Goal: Contribute content: Add original content to the website for others to see

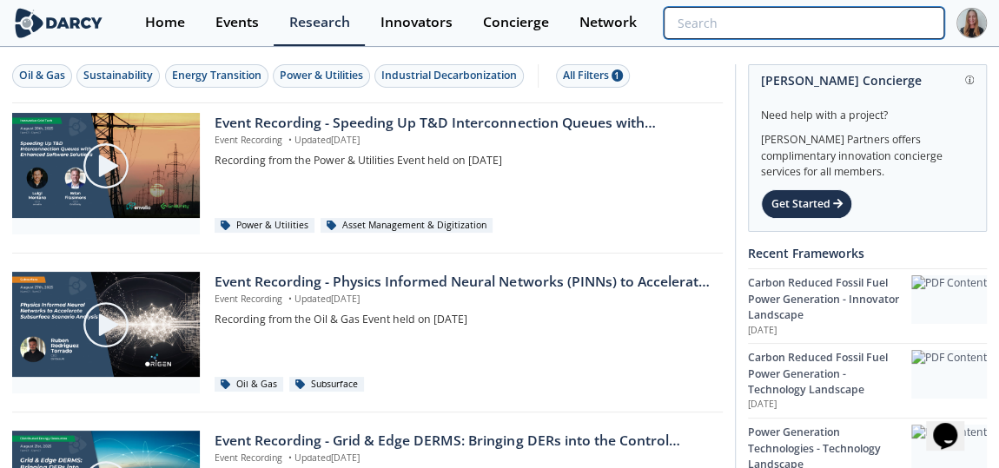
click at [841, 26] on input "search" at bounding box center [804, 23] width 281 height 32
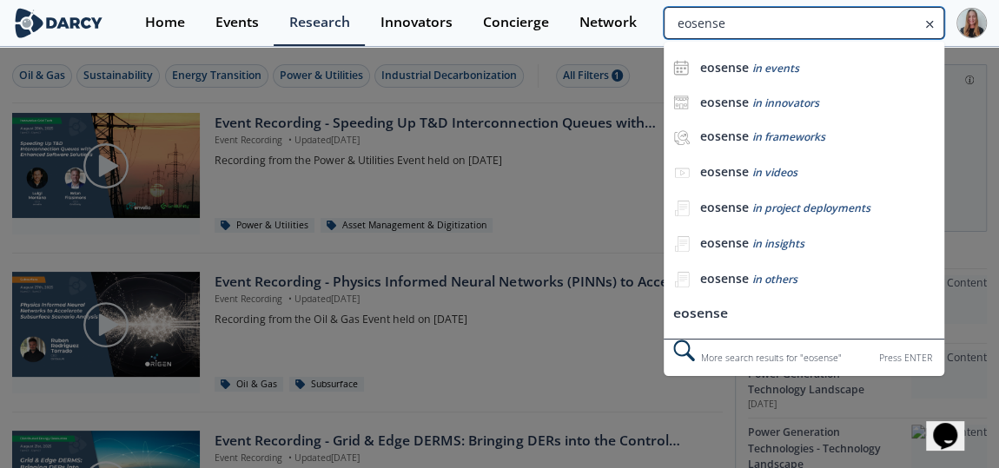
type input "eosense"
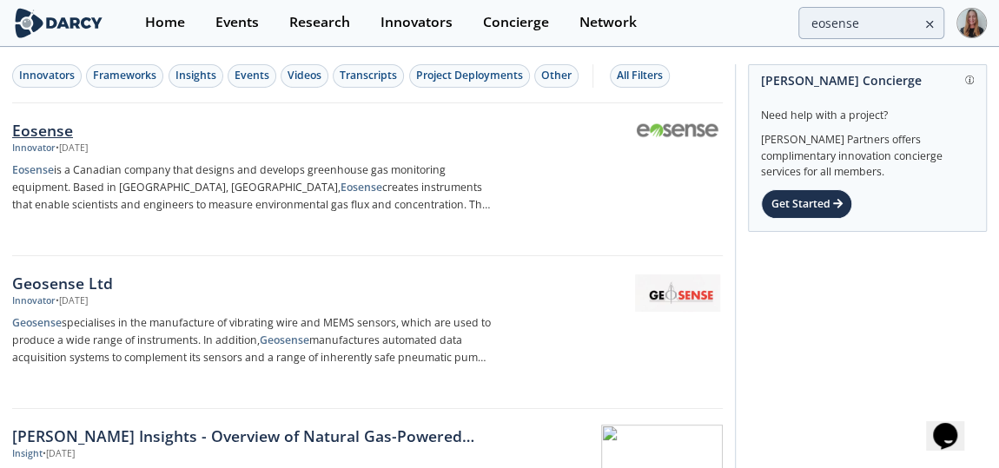
click at [262, 177] on p "Eosense is a Canadian company that designs and develops greenhouse gas monitori…" at bounding box center [252, 188] width 480 height 52
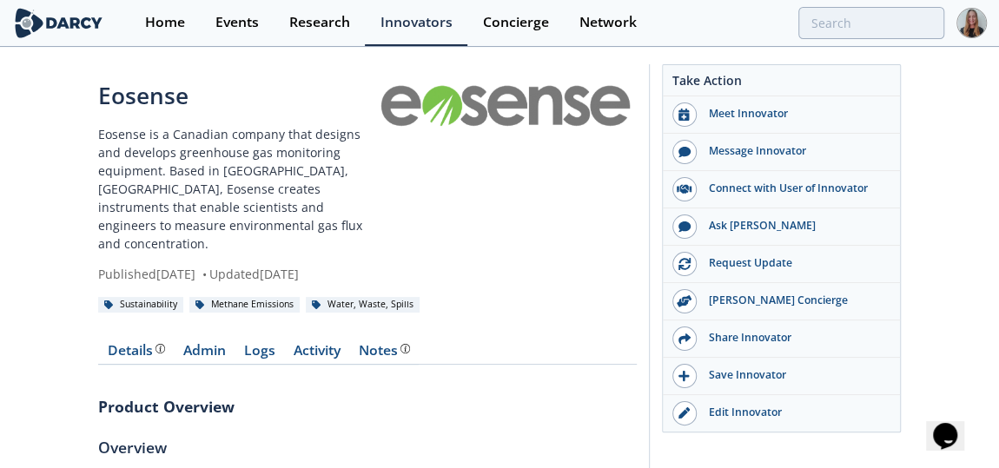
click at [305, 190] on p "Eosense is a Canadian company that designs and develops greenhouse gas monitori…" at bounding box center [237, 189] width 278 height 128
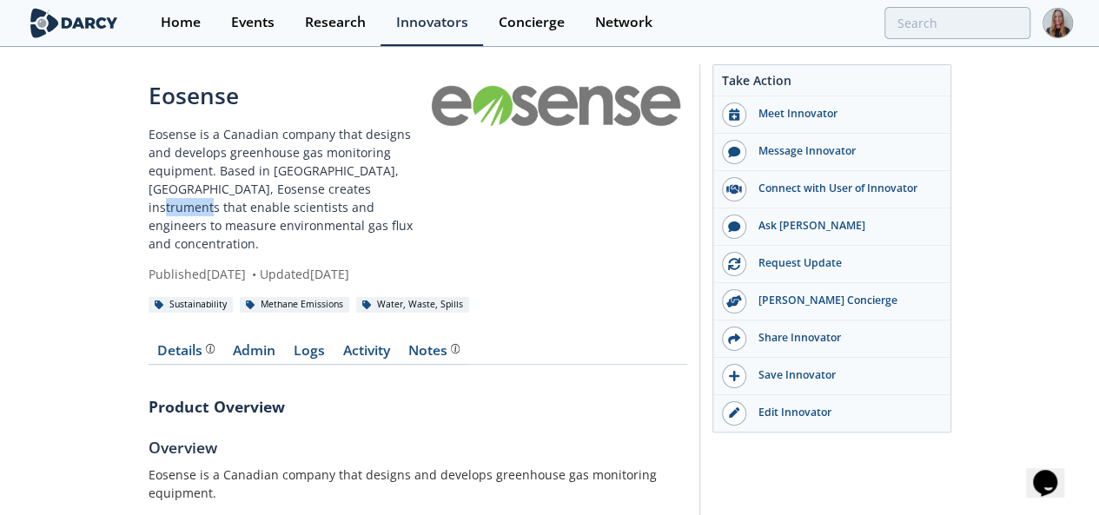
click at [285, 344] on link "Logs" at bounding box center [310, 354] width 50 height 21
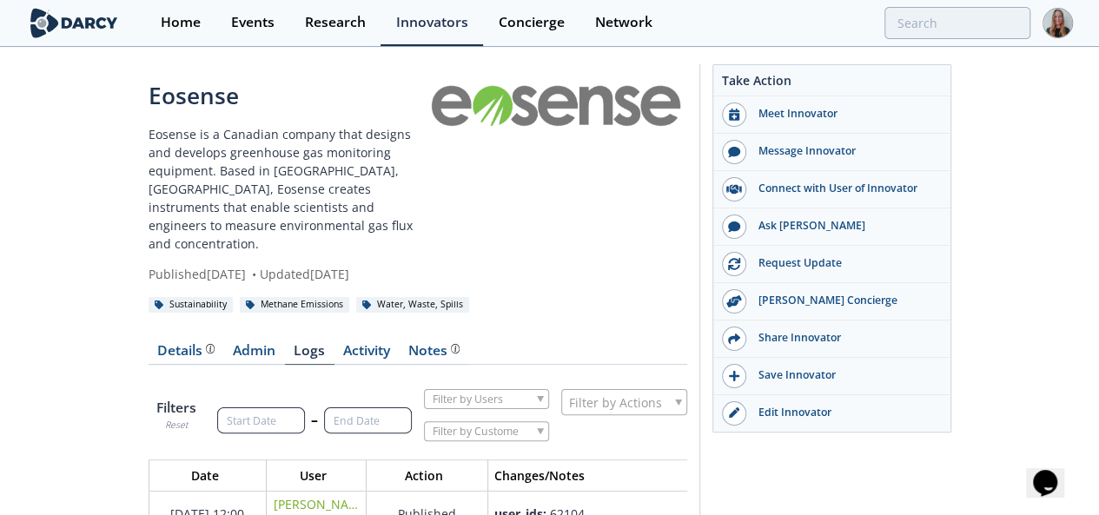
click at [157, 344] on div "Details" at bounding box center [185, 351] width 57 height 14
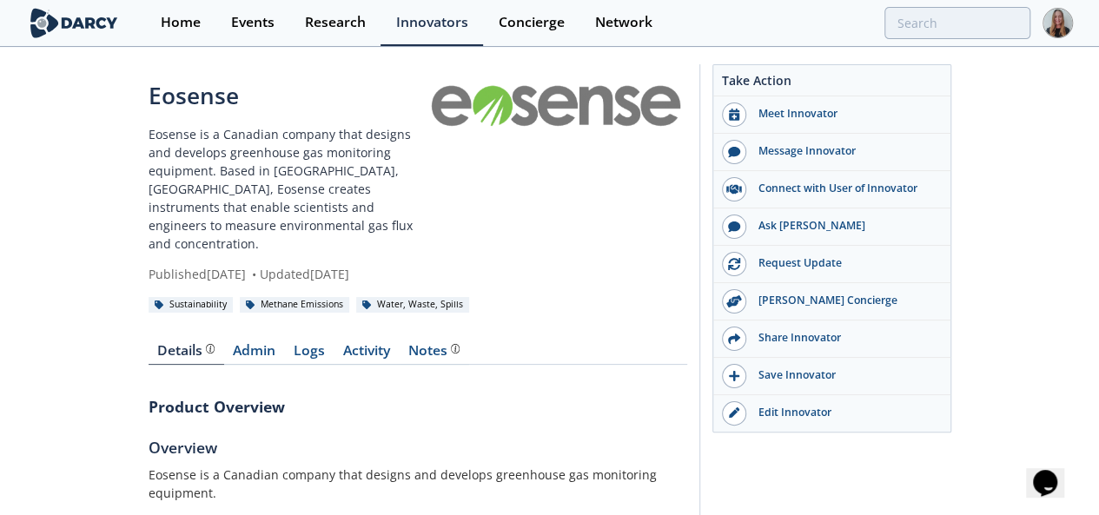
click at [415, 159] on p "Eosense is a Canadian company that designs and develops greenhouse gas monitori…" at bounding box center [288, 189] width 278 height 128
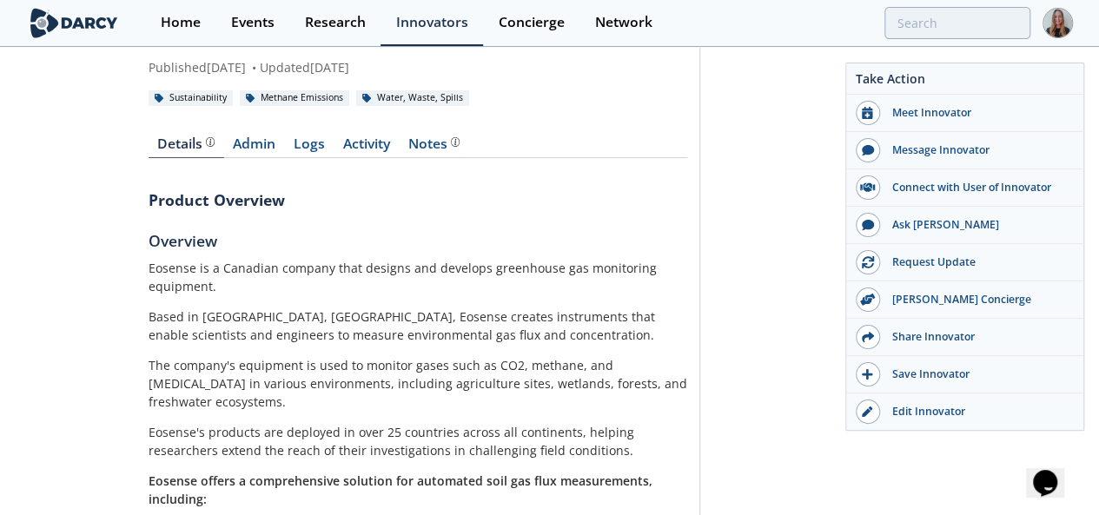
scroll to position [231, 0]
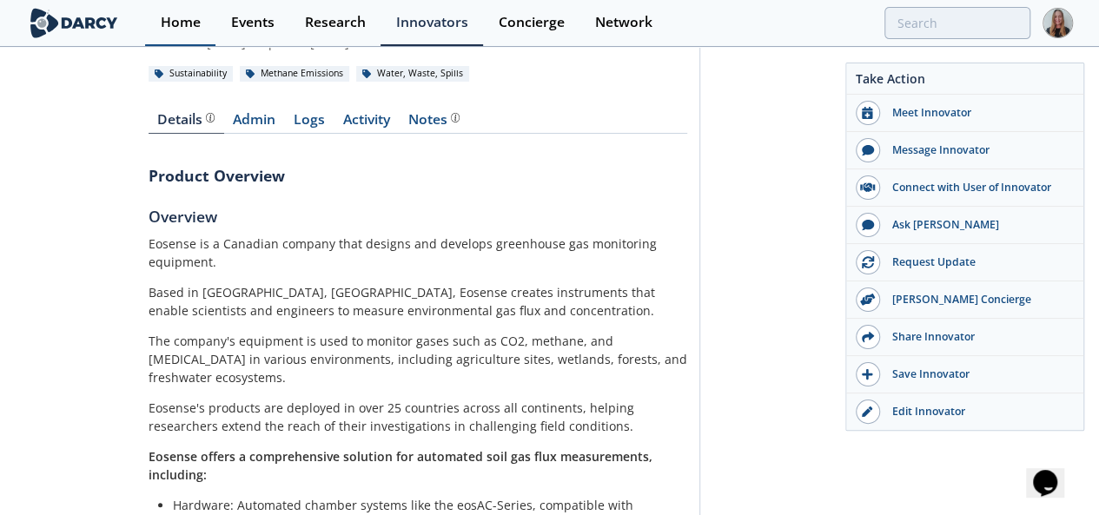
click at [145, 44] on link "Home" at bounding box center [180, 23] width 70 height 46
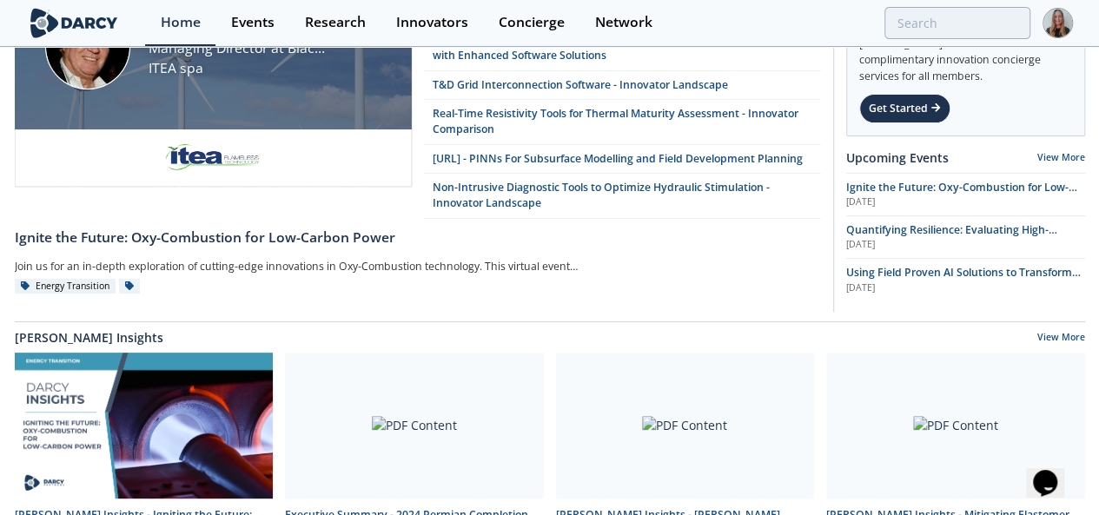
scroll to position [87, 0]
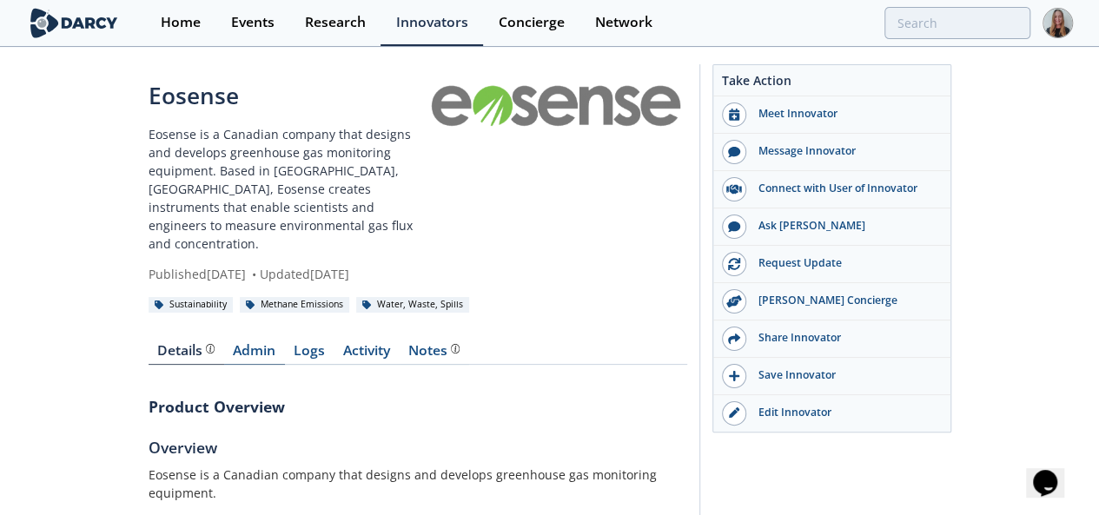
click at [224, 344] on link "Admin" at bounding box center [254, 354] width 61 height 21
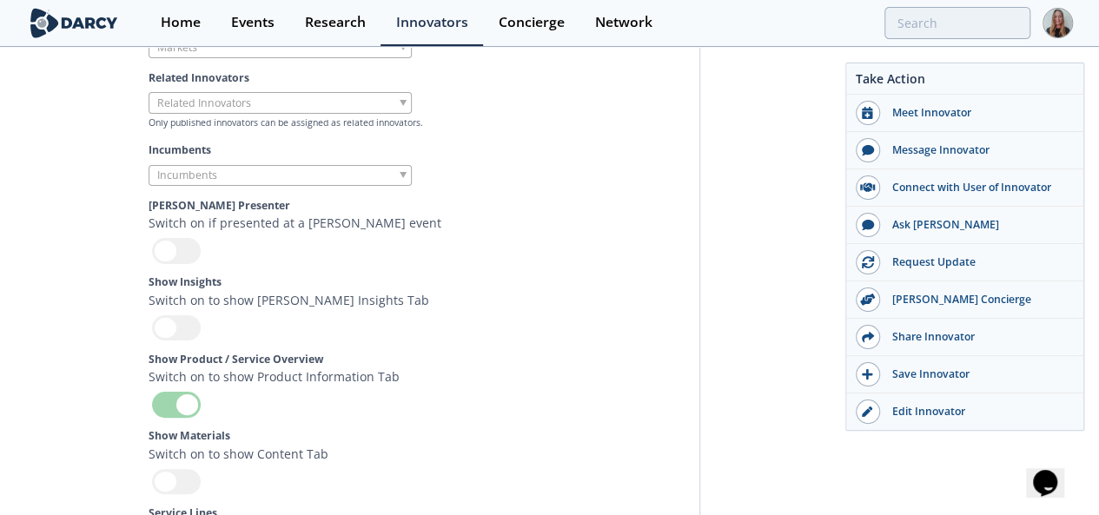
scroll to position [5448, 0]
click at [152, 393] on div at bounding box center [176, 405] width 49 height 25
click at [0, 0] on input "checkbox" at bounding box center [0, 0] width 0 height 0
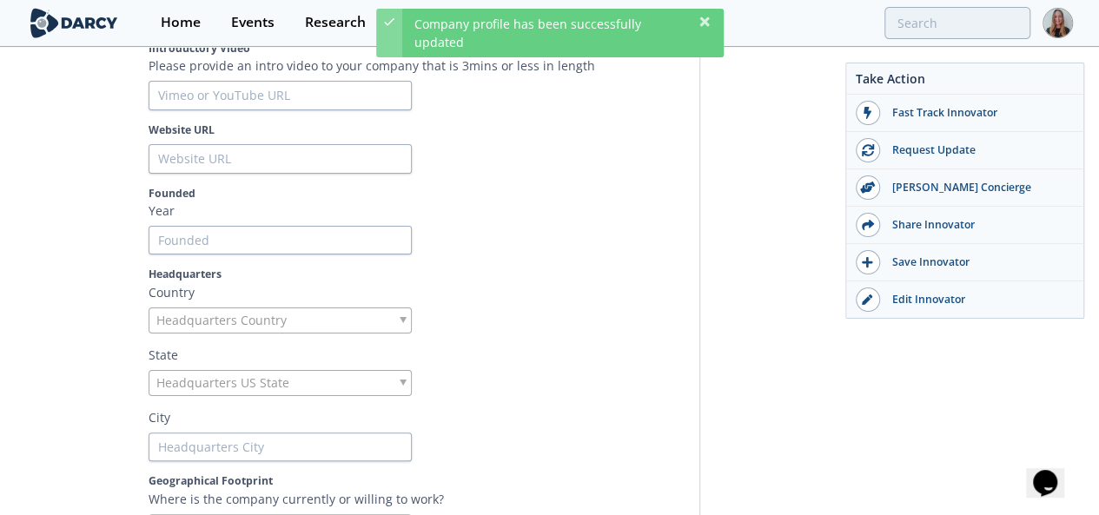
scroll to position [0, 0]
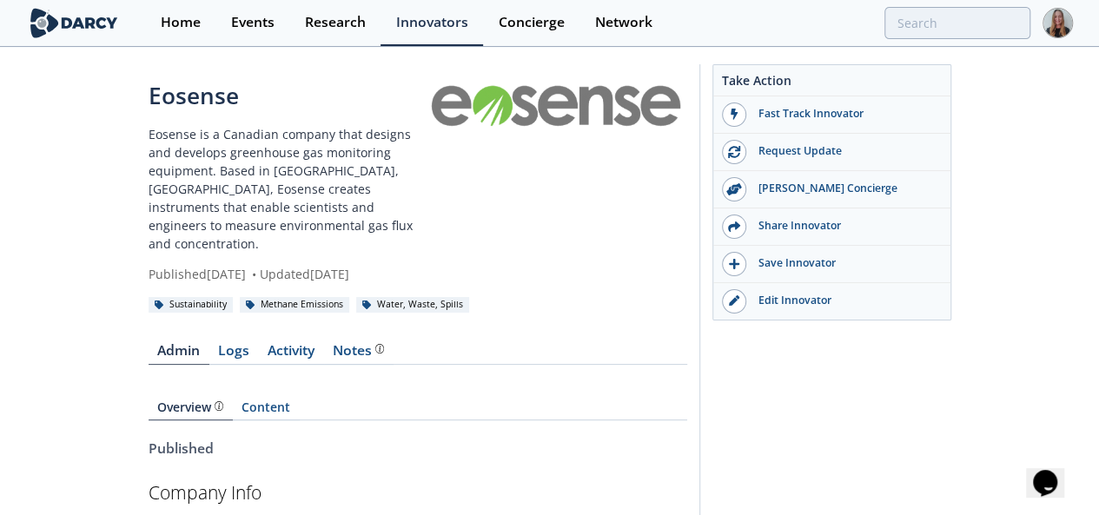
click at [149, 142] on p "Eosense is a Canadian company that designs and develops greenhouse gas monitori…" at bounding box center [288, 189] width 278 height 128
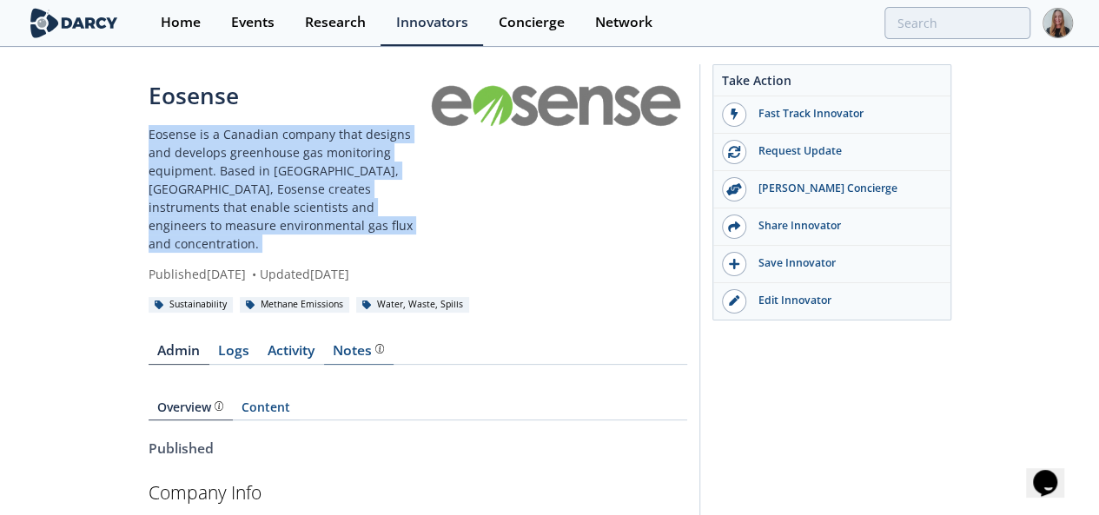
click at [333, 344] on div "Notes" at bounding box center [358, 351] width 51 height 14
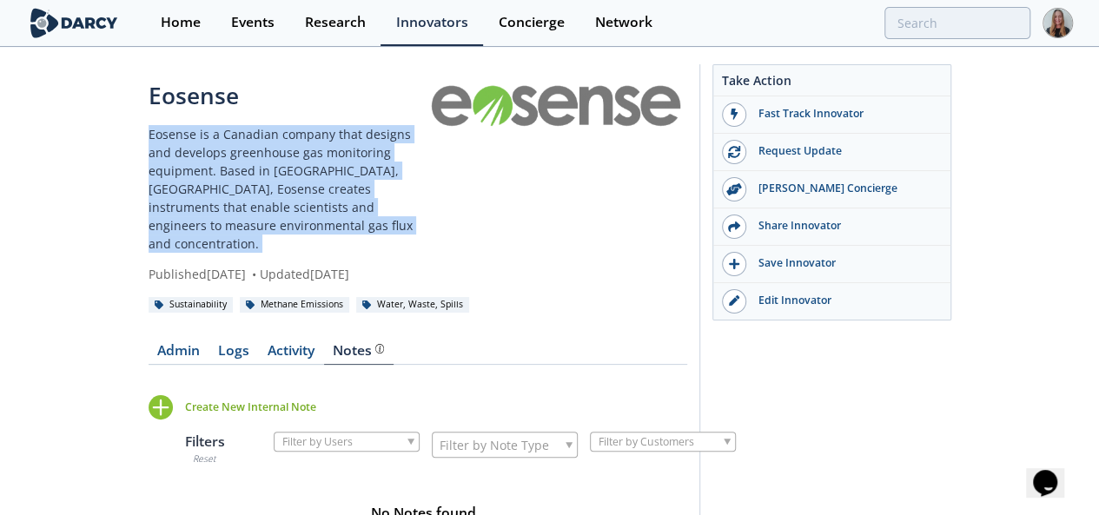
click at [185, 400] on div "Create New Internal Note" at bounding box center [250, 408] width 131 height 16
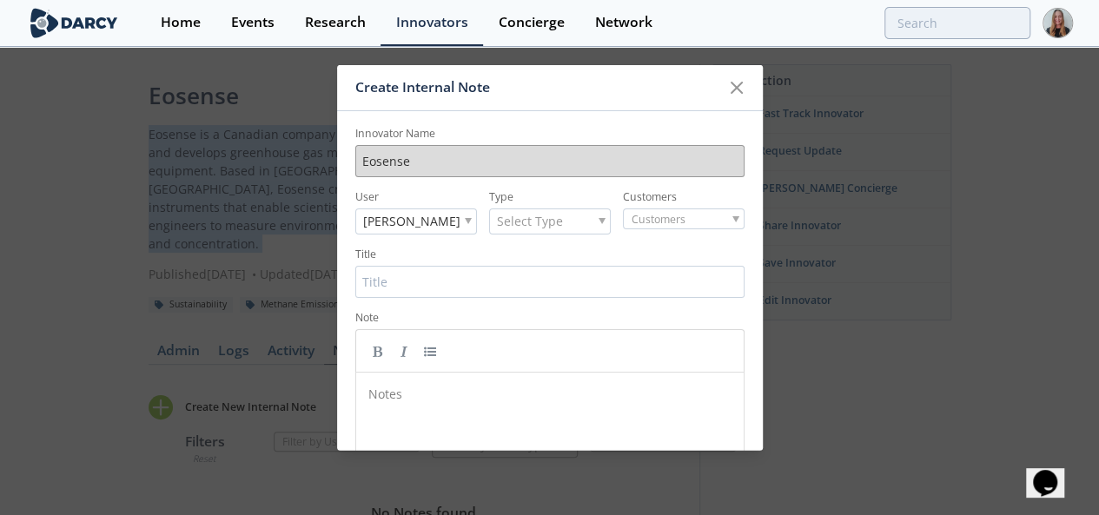
click at [494, 230] on div "Select Type" at bounding box center [550, 221] width 122 height 26
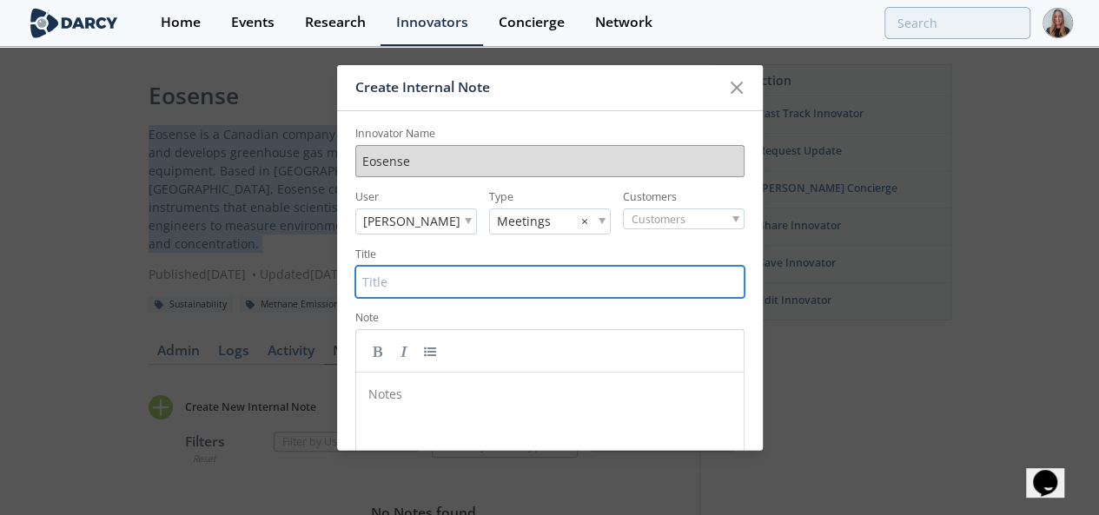
click at [534, 289] on input "Title" at bounding box center [549, 281] width 389 height 32
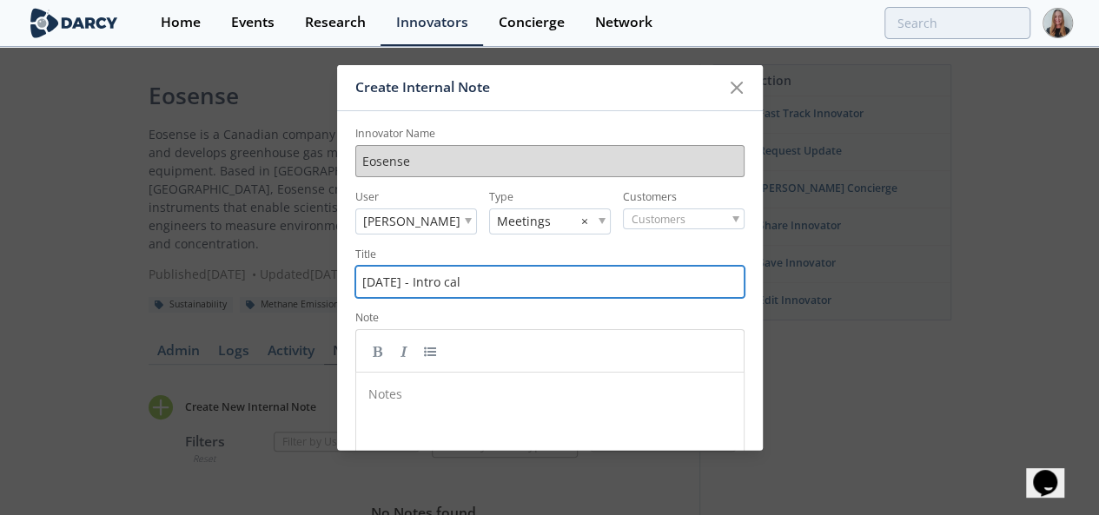
type input "[DATE] - Intro cal"
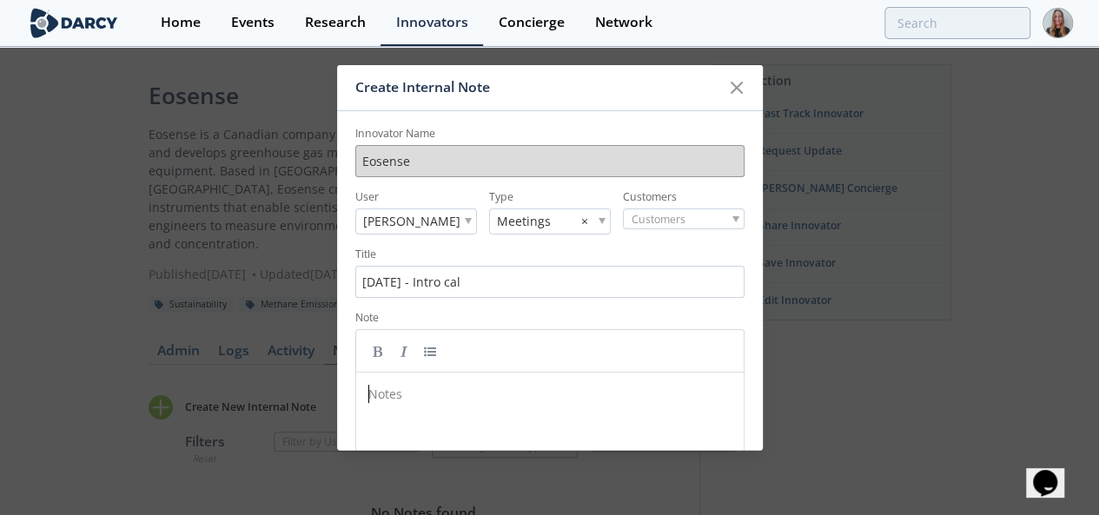
scroll to position [6, 0]
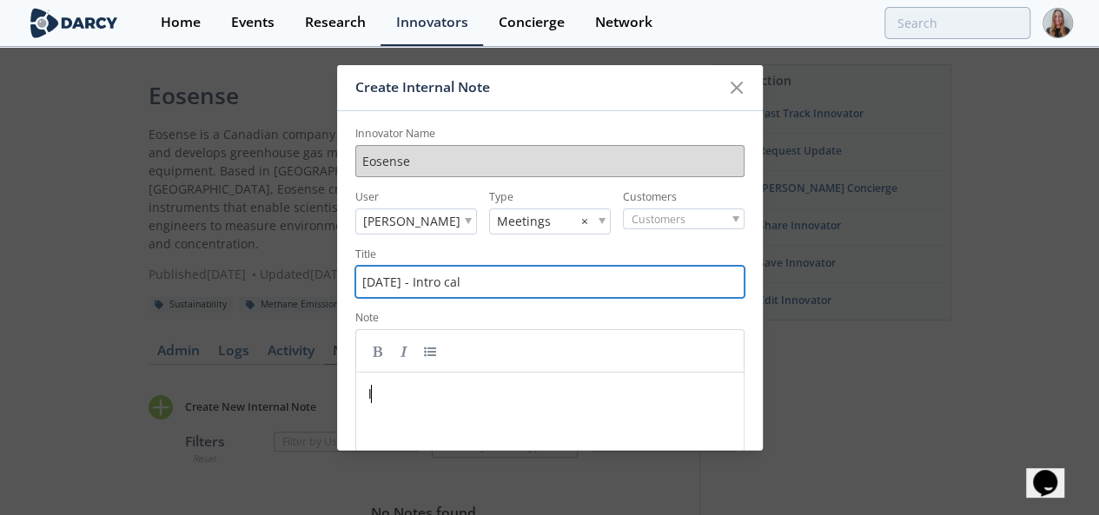
click at [526, 282] on input "[DATE] - Intro cal" at bounding box center [549, 281] width 389 height 32
type input "[DATE] - Intro call"
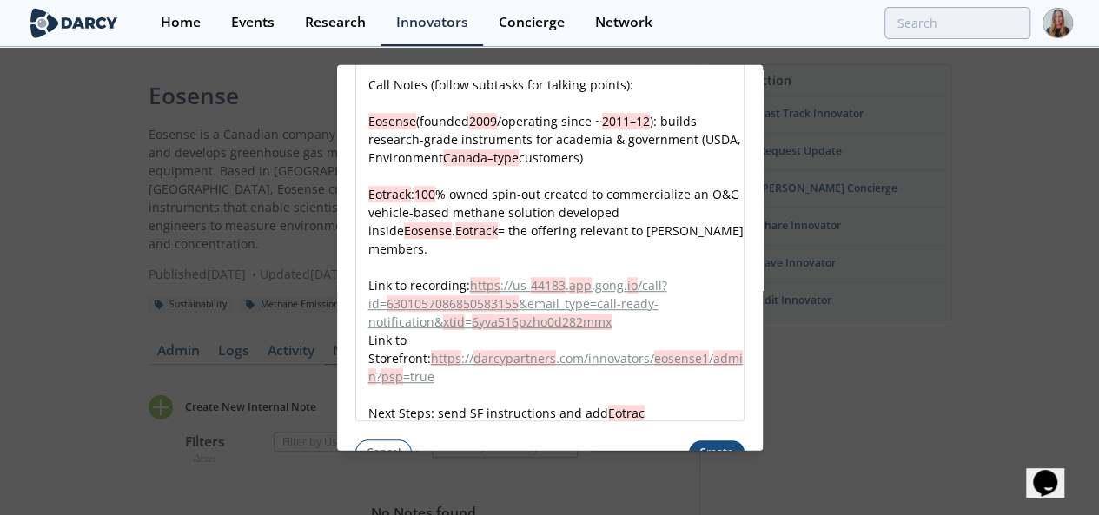
scroll to position [458, 0]
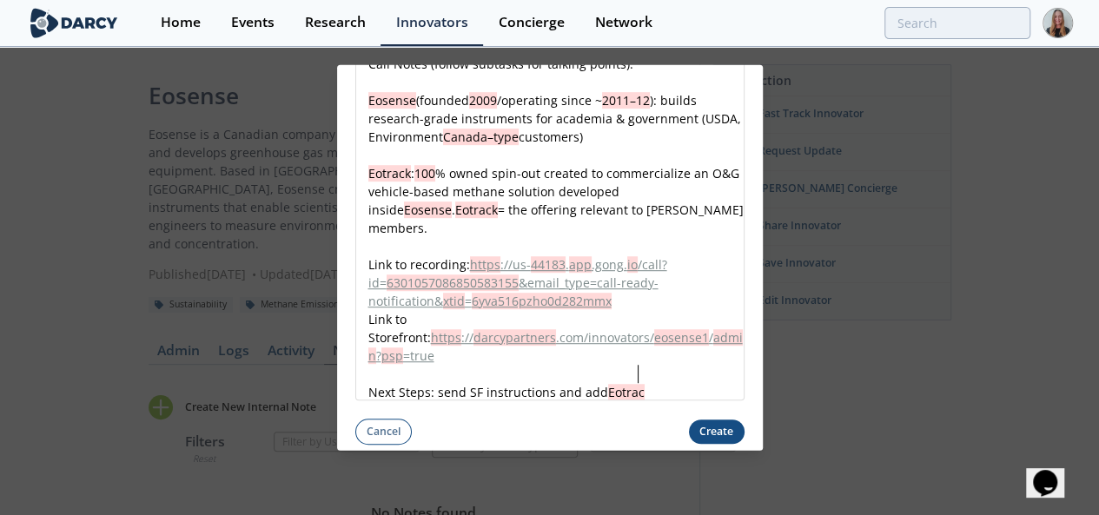
click at [698, 420] on button "Create" at bounding box center [717, 431] width 56 height 25
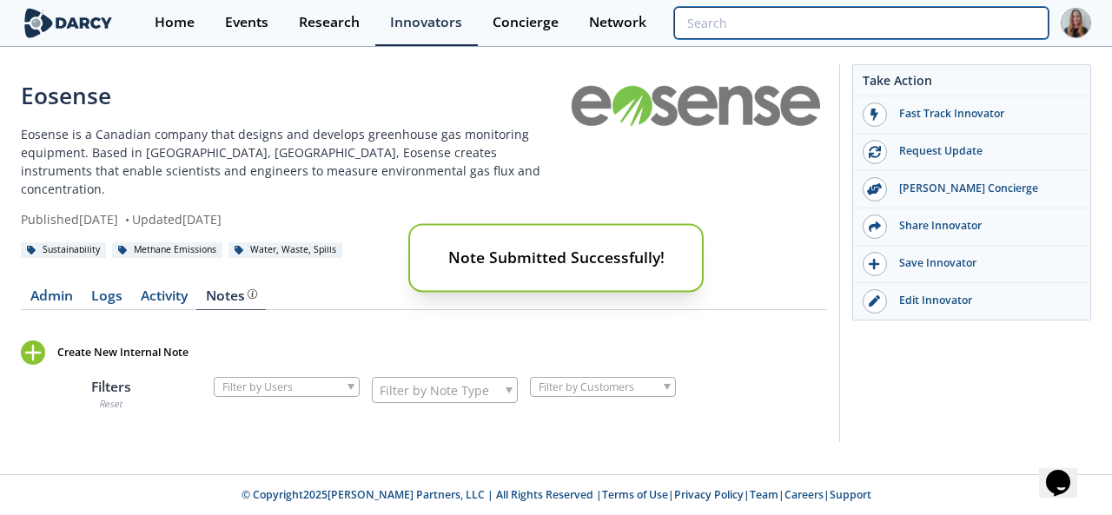
click at [949, 23] on input "search" at bounding box center [861, 23] width 375 height 32
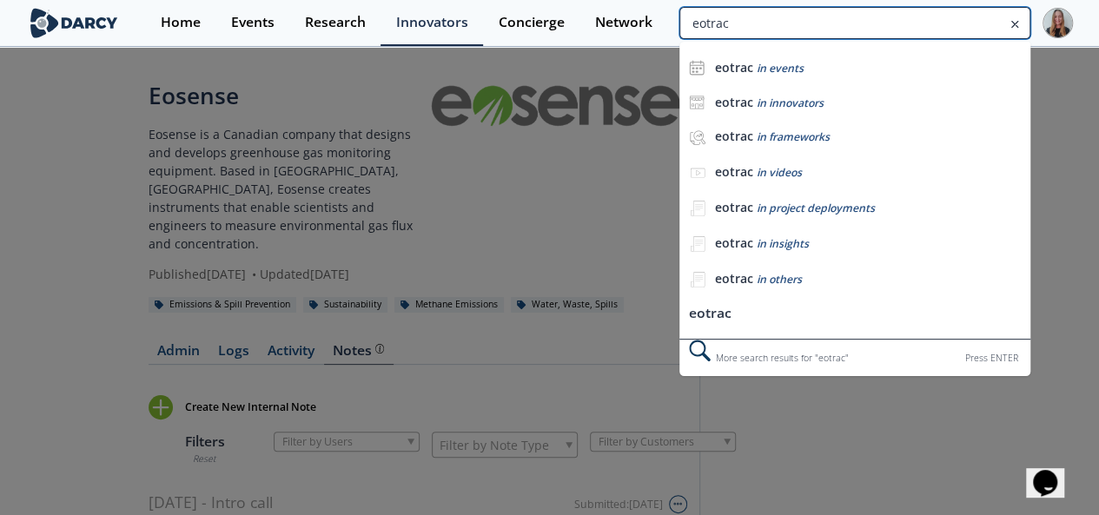
type input "eotrac"
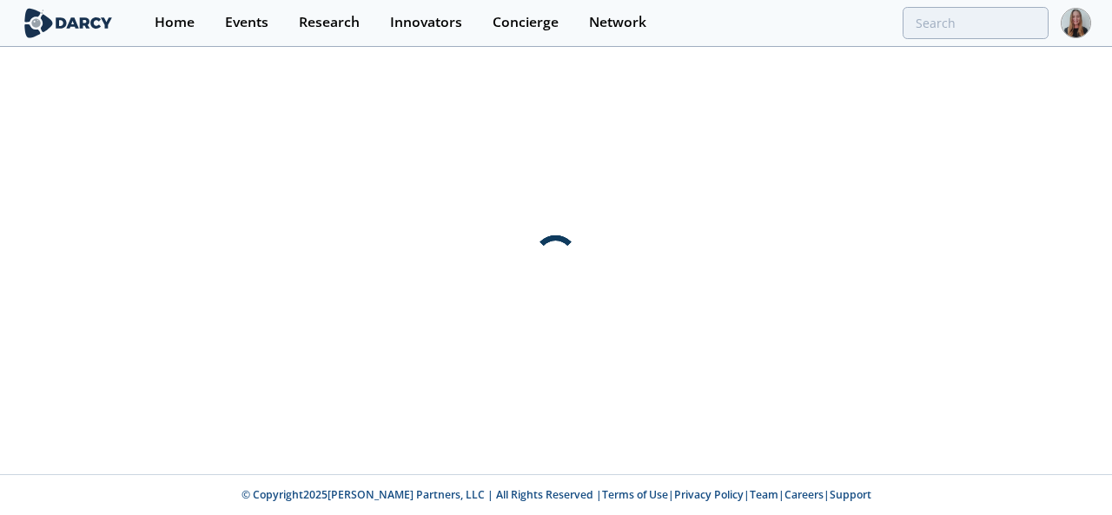
type input "eotrac"
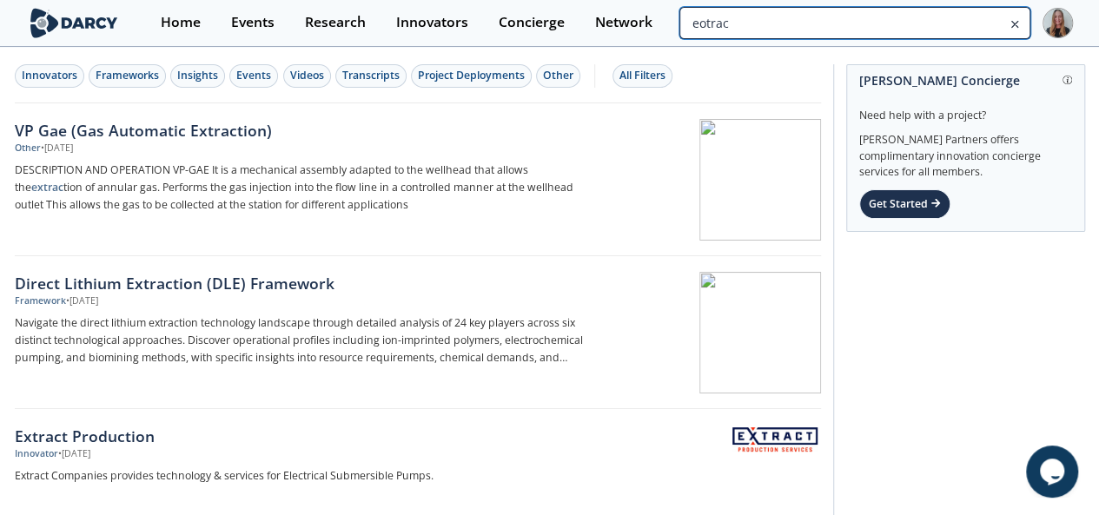
click at [942, 27] on input "eotrac" at bounding box center [855, 23] width 350 height 32
click at [968, 37] on input "eotrac" at bounding box center [855, 23] width 350 height 32
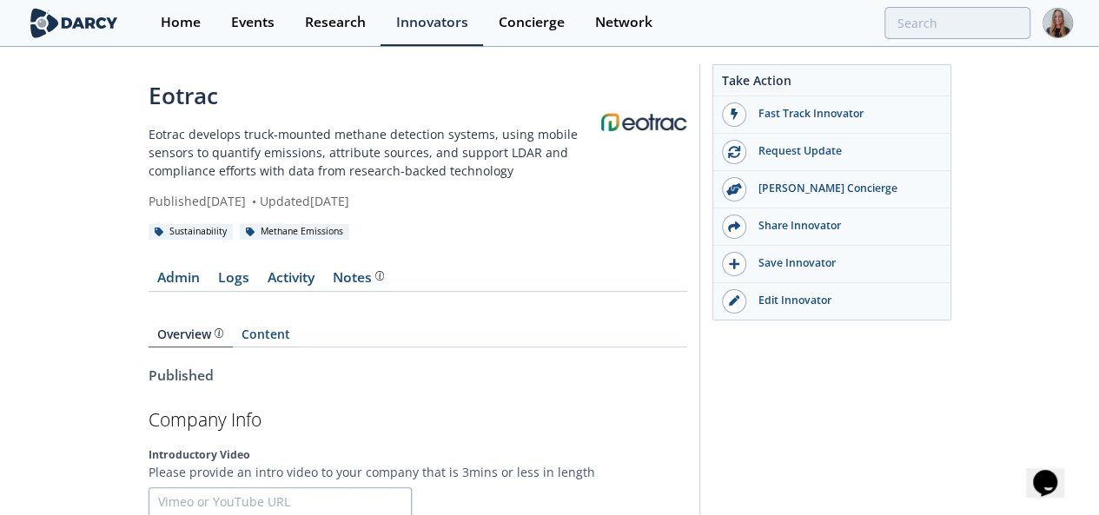
click at [261, 120] on div "Eotrac Eotrac develops truck-mounted methane detection systems, using mobile se…" at bounding box center [375, 144] width 452 height 131
click at [255, 138] on p "Eotrac develops truck-mounted methane detection systems, using mobile sensors t…" at bounding box center [375, 152] width 452 height 55
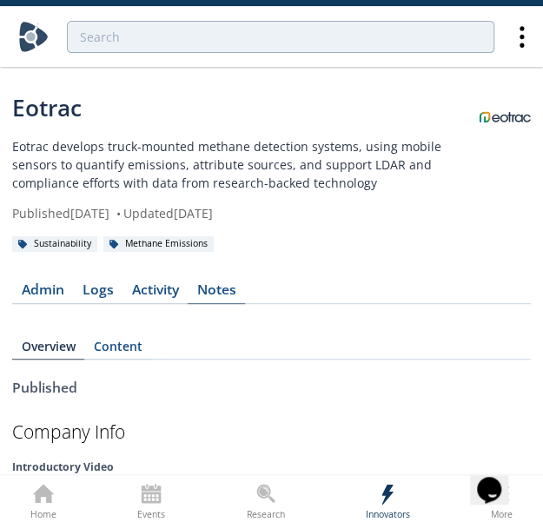
click at [223, 289] on div "Notes" at bounding box center [216, 290] width 39 height 14
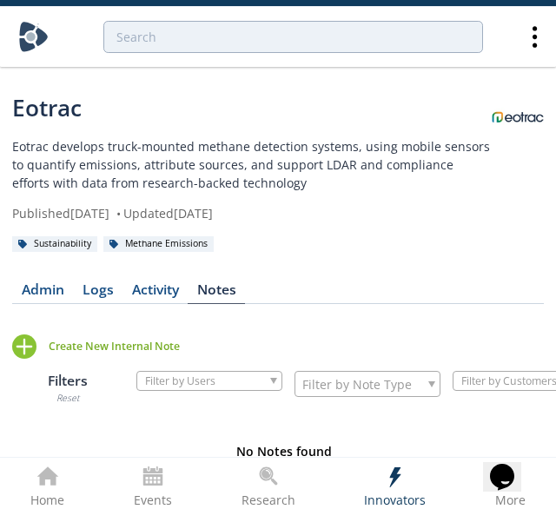
click at [103, 344] on div "Create New Internal Note" at bounding box center [114, 347] width 131 height 16
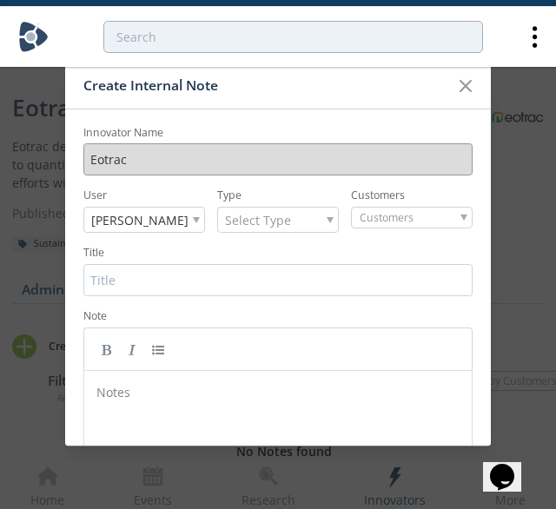
click at [259, 216] on span "Select Type" at bounding box center [258, 221] width 66 height 24
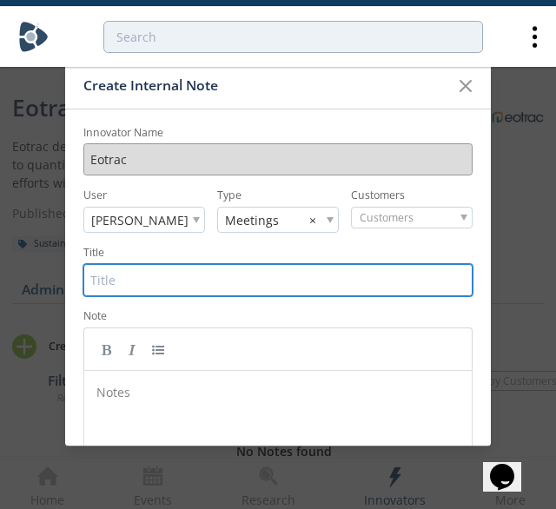
click at [268, 272] on input "Title" at bounding box center [277, 280] width 389 height 32
type input "[DATE] - Intro call"
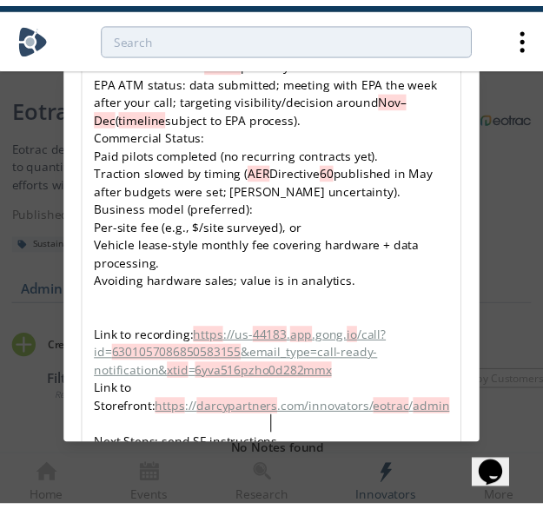
scroll to position [974, 0]
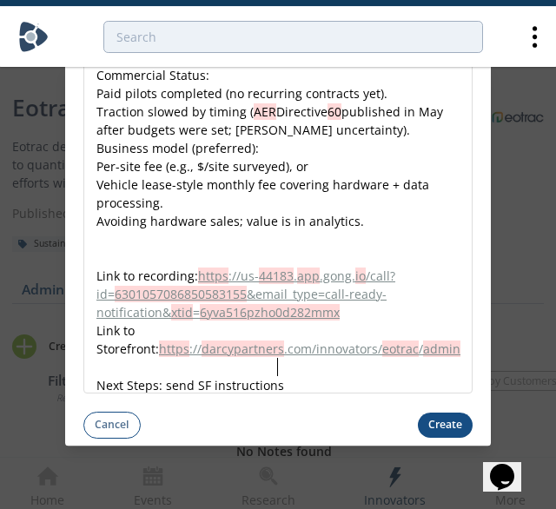
click at [441, 419] on button "Create" at bounding box center [446, 425] width 56 height 25
